Goal: Transaction & Acquisition: Purchase product/service

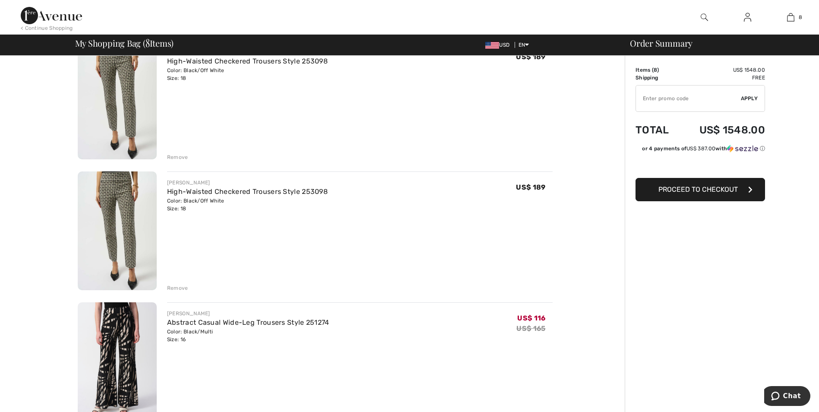
scroll to position [216, 0]
click at [174, 288] on div "Remove" at bounding box center [177, 289] width 21 height 8
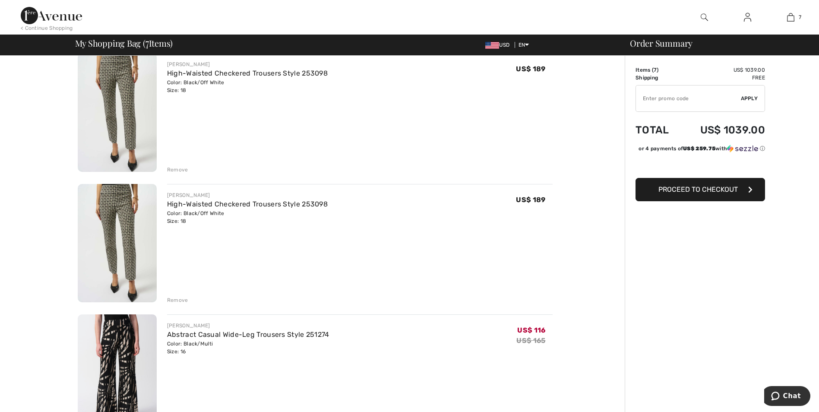
scroll to position [86, 0]
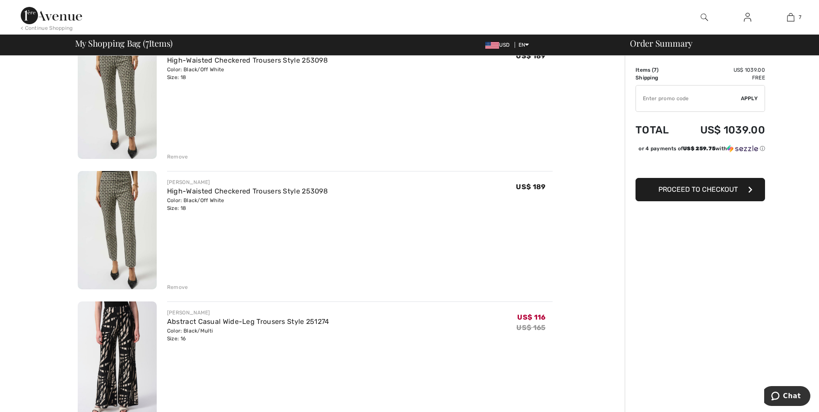
click at [169, 288] on div "Remove" at bounding box center [177, 287] width 21 height 8
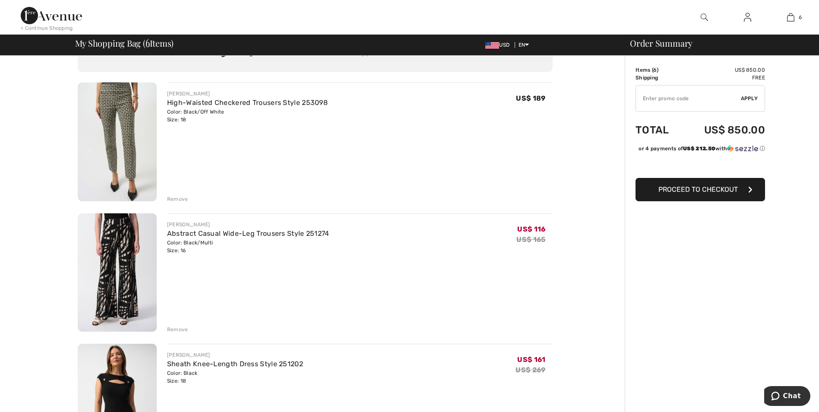
scroll to position [0, 0]
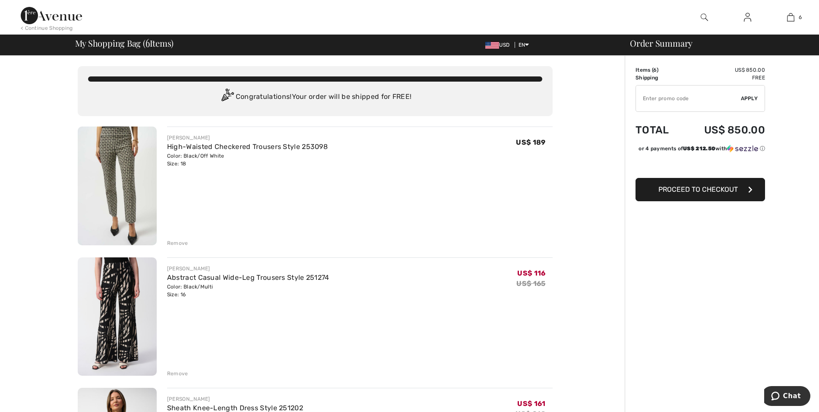
click at [127, 169] on img at bounding box center [117, 186] width 79 height 119
